Goal: Task Accomplishment & Management: Manage account settings

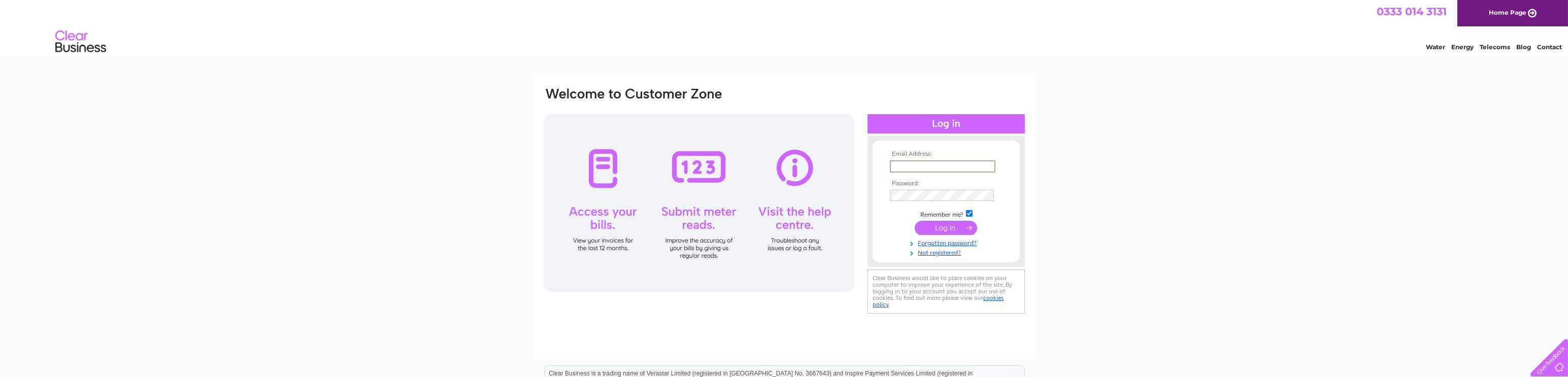
drag, startPoint x: 903, startPoint y: 164, endPoint x: 922, endPoint y: 174, distance: 21.5
click at [903, 164] on input "text" at bounding box center [942, 166] width 105 height 12
type input "accounts@kgestc.co.uk"
click at [943, 230] on input "submit" at bounding box center [946, 226] width 63 height 14
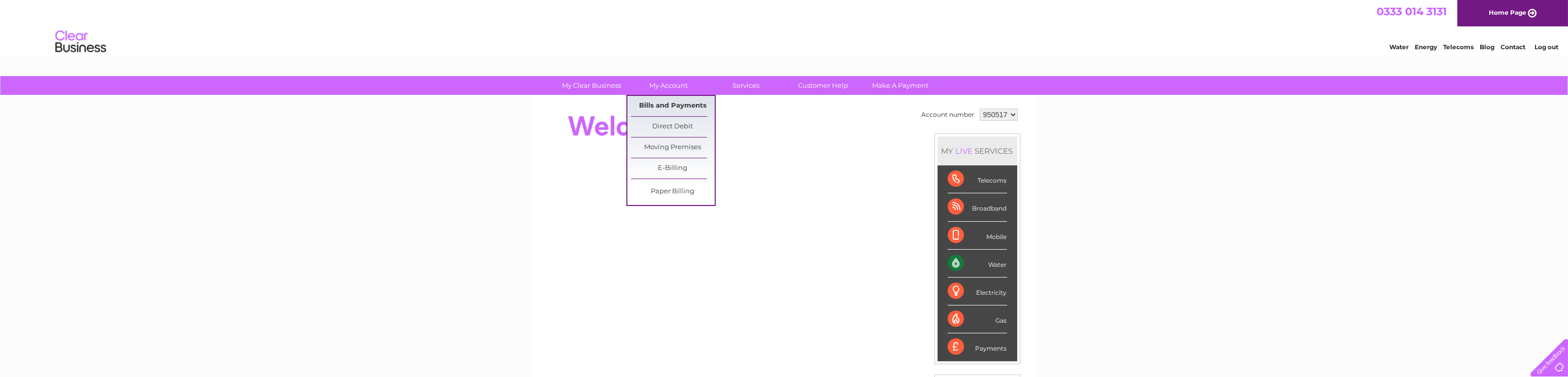
click at [664, 105] on link "Bills and Payments" at bounding box center [673, 106] width 84 height 20
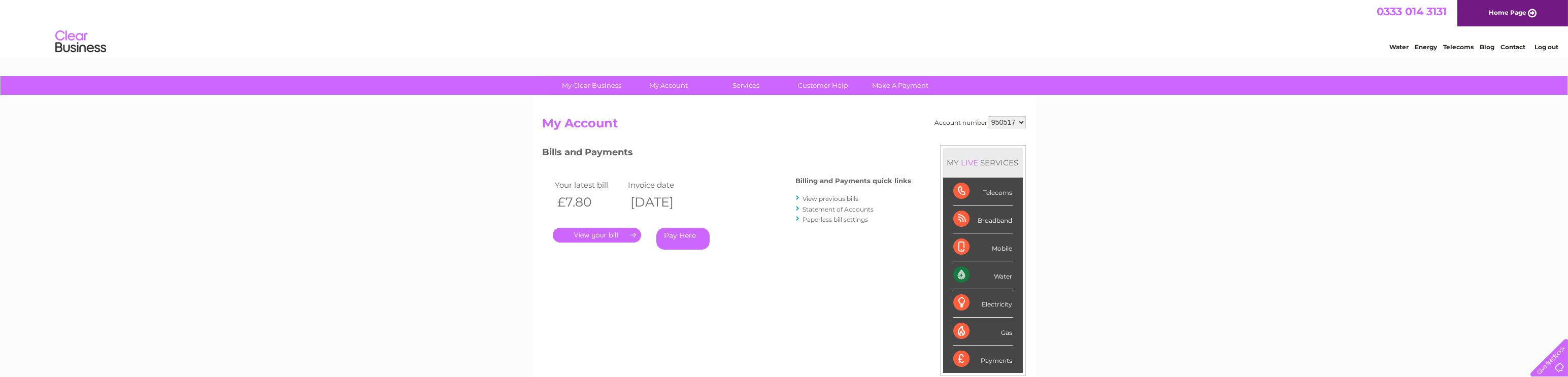
click at [1545, 49] on link "Log out" at bounding box center [1546, 47] width 24 height 8
